Goal: Information Seeking & Learning: Understand process/instructions

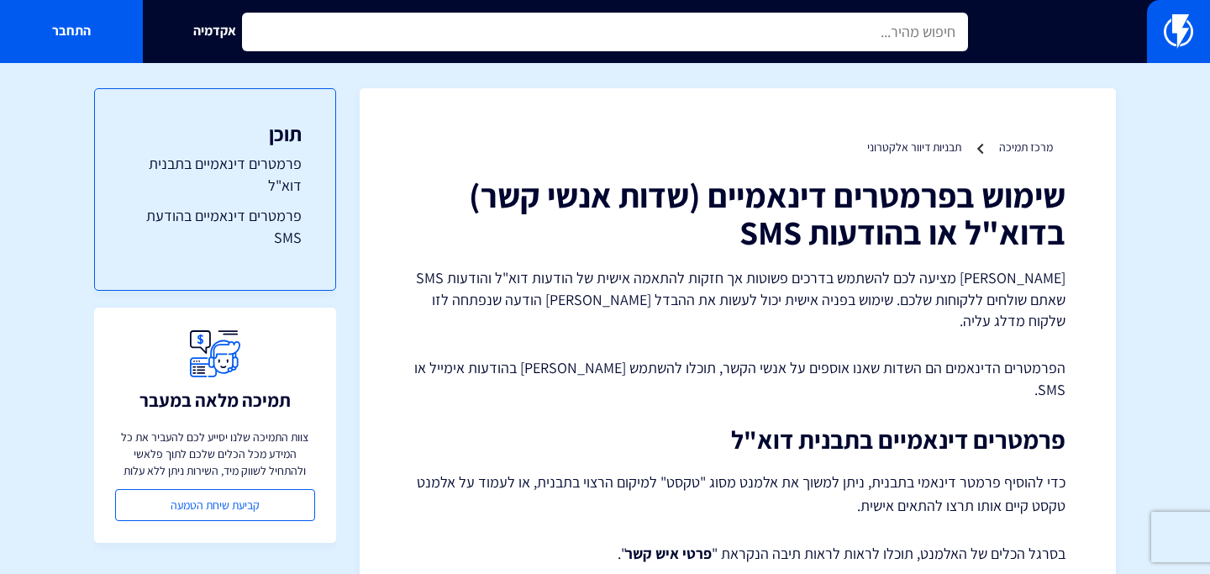
click at [497, 50] on input "text" at bounding box center [605, 32] width 726 height 39
type input "p"
type input "פ"
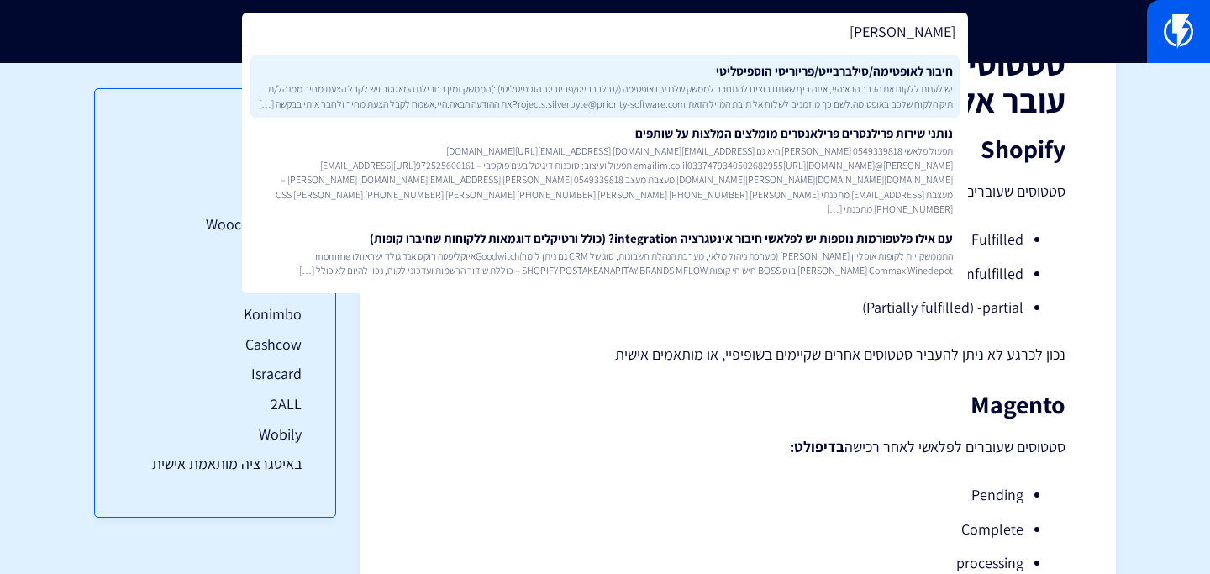
type input "[PERSON_NAME]"
click at [678, 74] on link "חיבור לאופטימה/סילברבייט/פריוריטי הוספיטליטי יש לענות ללקוח את הדבר הבא:היי, אי…" at bounding box center [604, 86] width 709 height 62
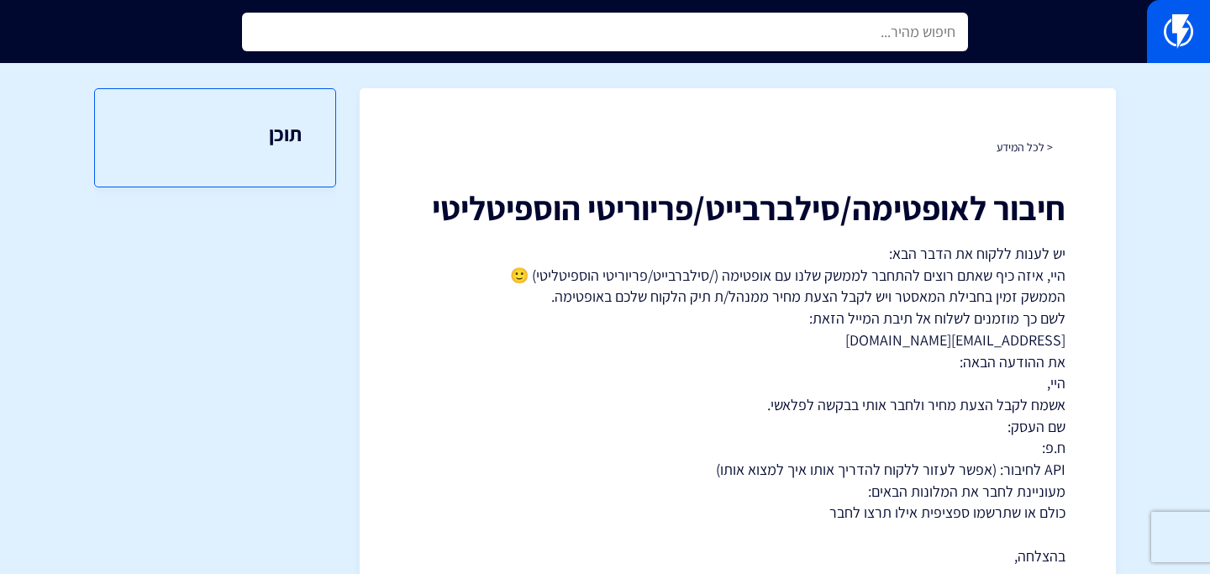
click at [801, 40] on input "text" at bounding box center [605, 32] width 726 height 39
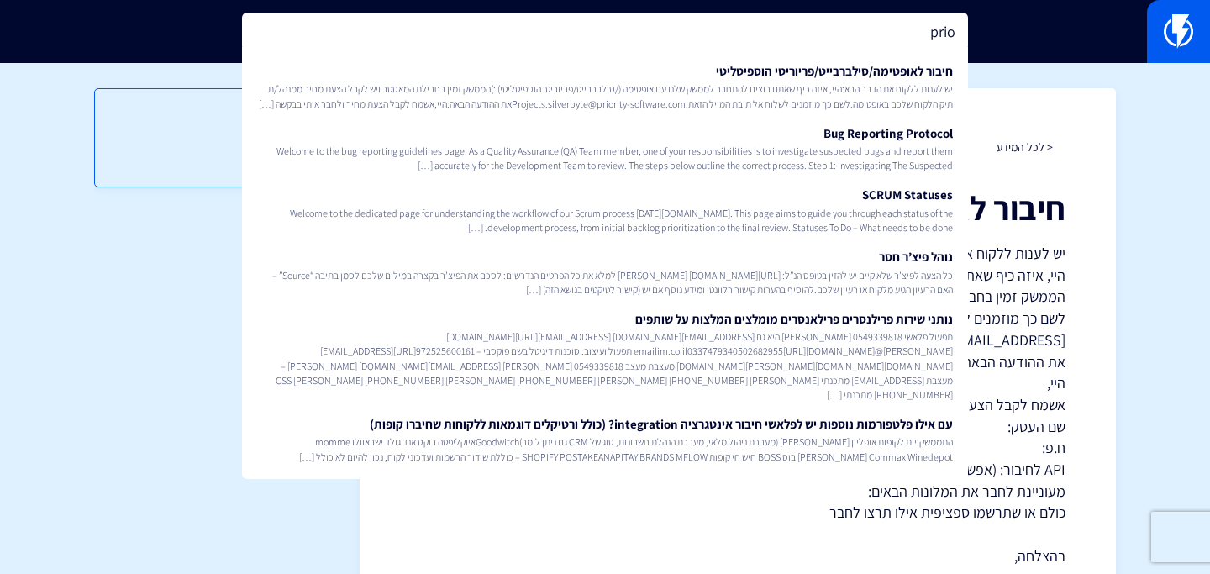
type input "prio"
click at [1058, 118] on div "< לכל המידע חיבור לאופטימה/סילברבייט/פריוריטי הוספיטליטי יש לענות ללקוח את הדבר…" at bounding box center [738, 365] width 757 height 555
